Goal: Information Seeking & Learning: Learn about a topic

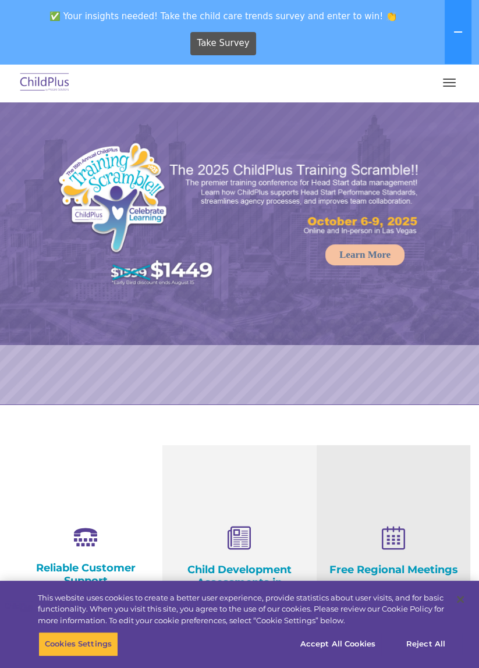
select select "MEDIUM"
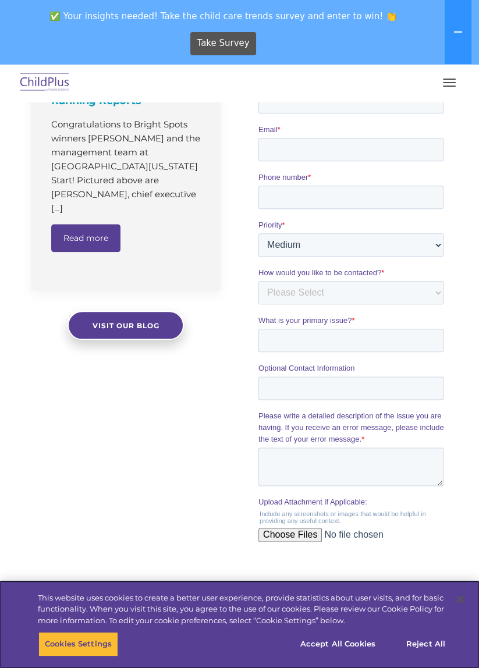
scroll to position [1019, 0]
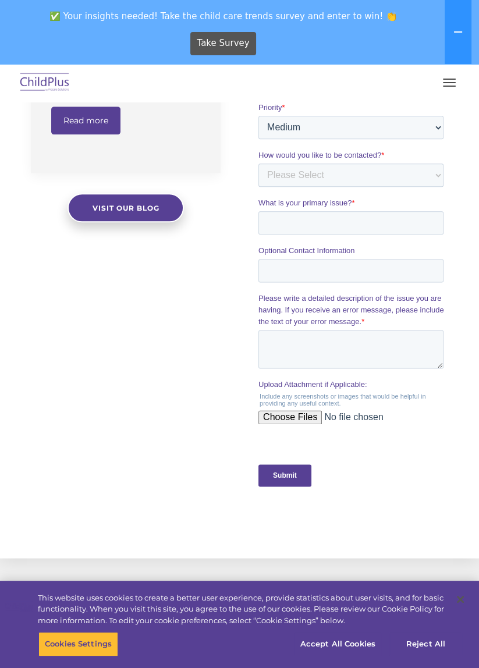
click at [445, 425] on div "Upload Attachment if Applicable: Include any screenshots or images that would b…" at bounding box center [353, 406] width 190 height 55
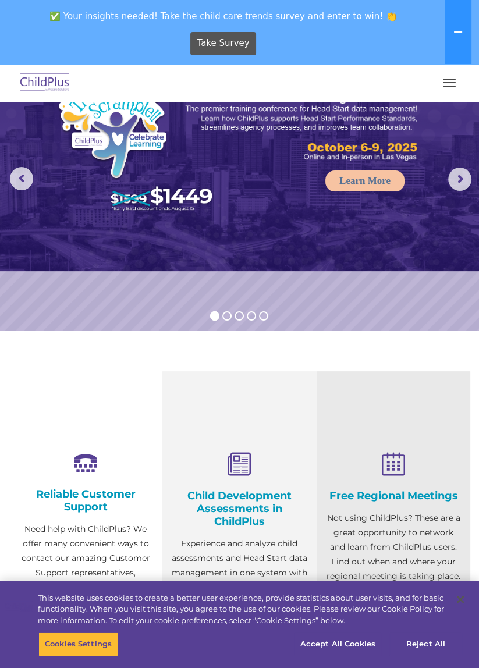
scroll to position [0, 0]
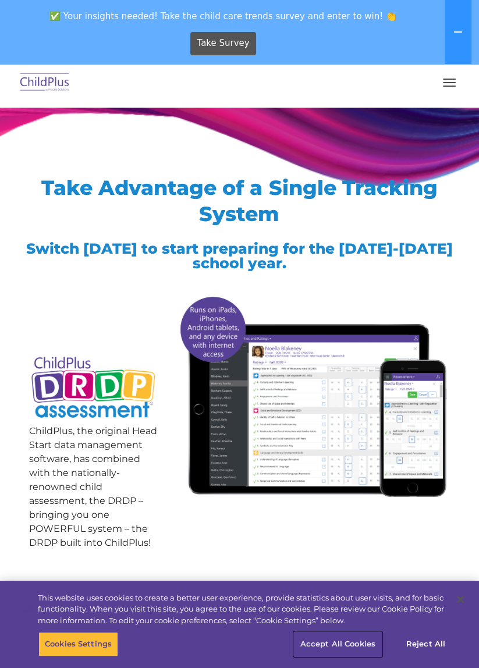
click at [343, 649] on button "Accept All Cookies" at bounding box center [338, 644] width 88 height 24
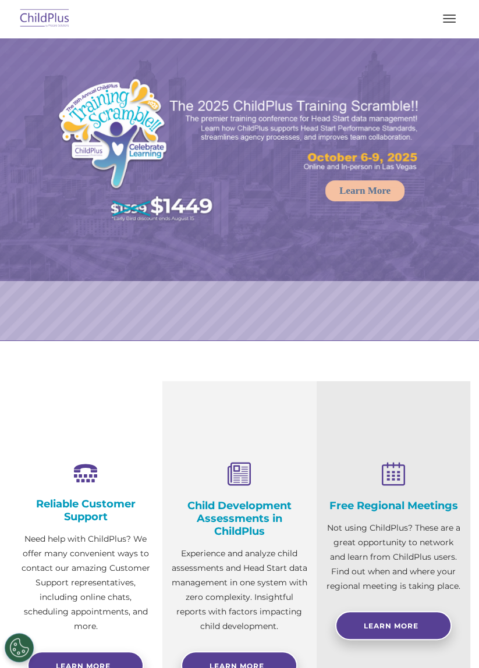
select select "MEDIUM"
